Goal: Transaction & Acquisition: Purchase product/service

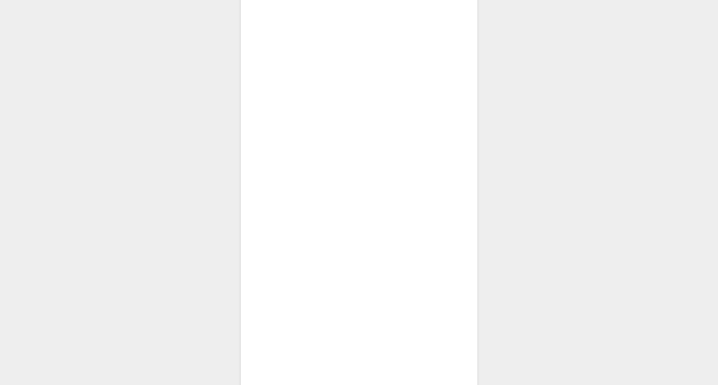
scroll to position [271, 6]
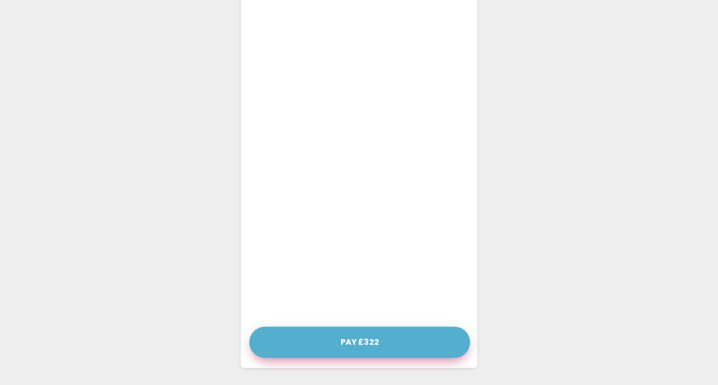
click at [349, 345] on button "Pay £322" at bounding box center [359, 341] width 221 height 31
